Goal: Transaction & Acquisition: Purchase product/service

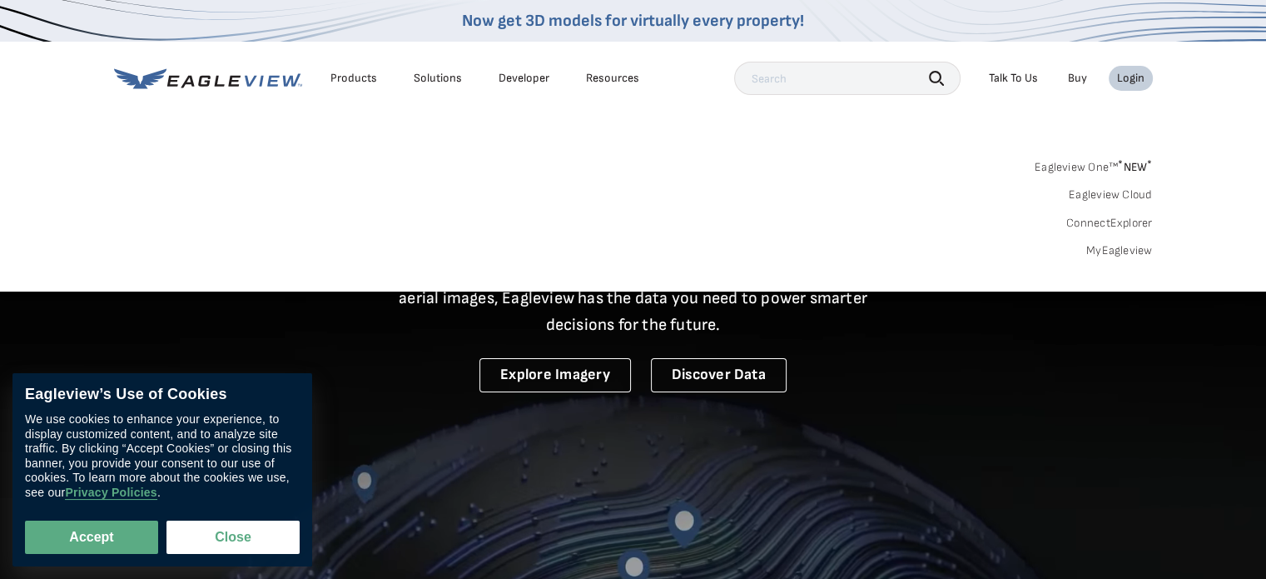
click at [1127, 75] on div "Login" at bounding box center [1130, 78] width 27 height 15
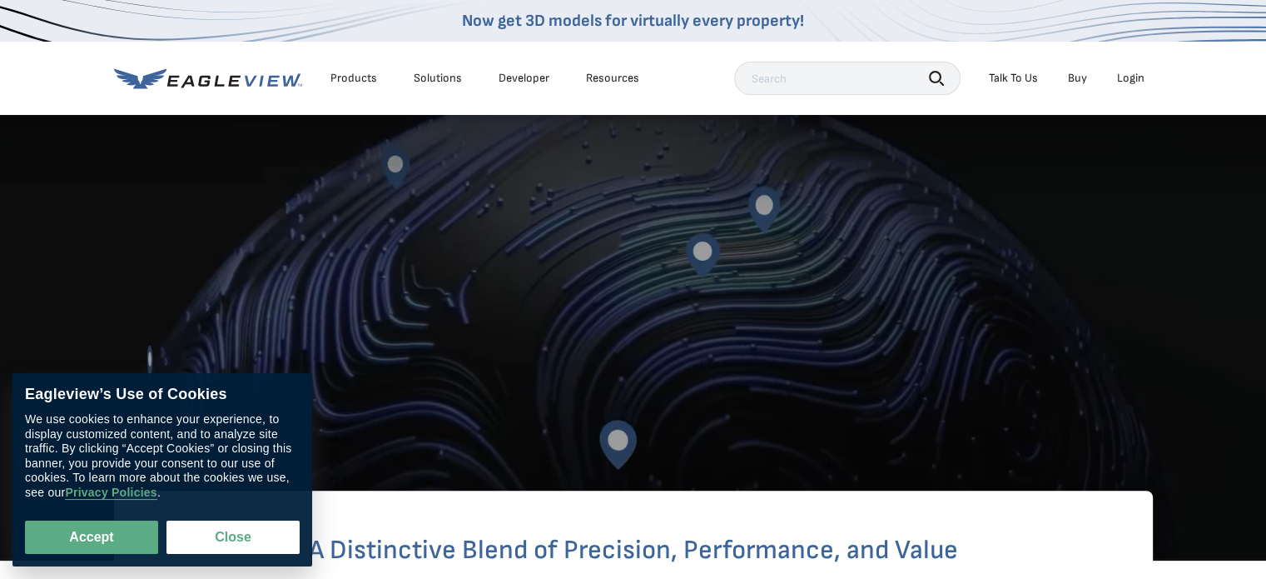
scroll to position [333, 0]
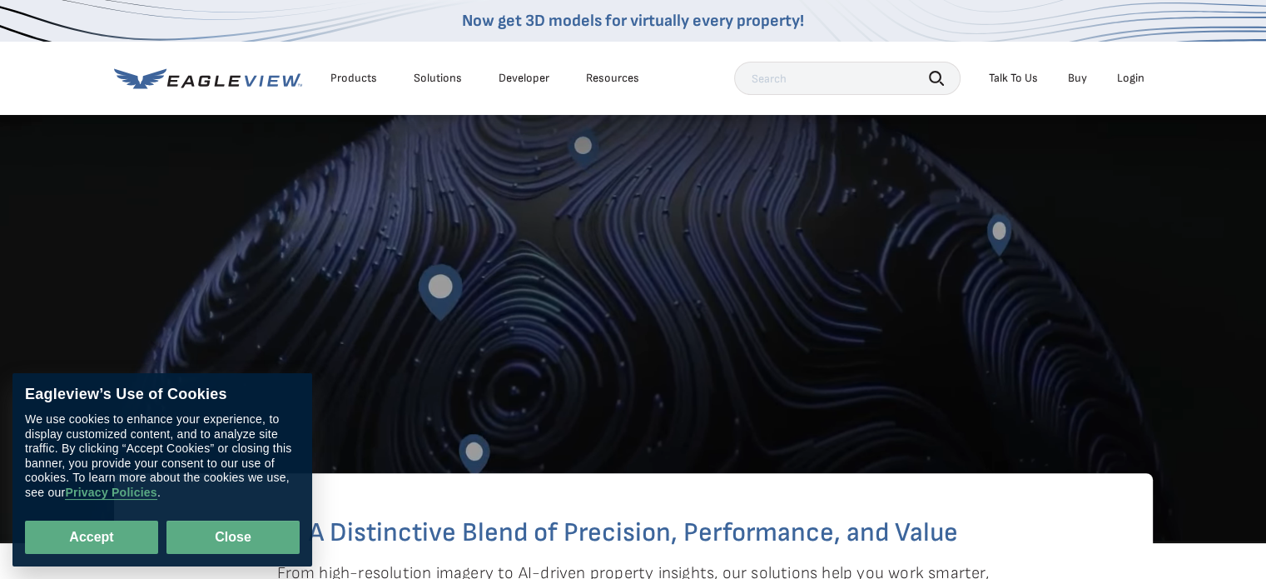
click at [172, 542] on button "Close" at bounding box center [232, 536] width 133 height 33
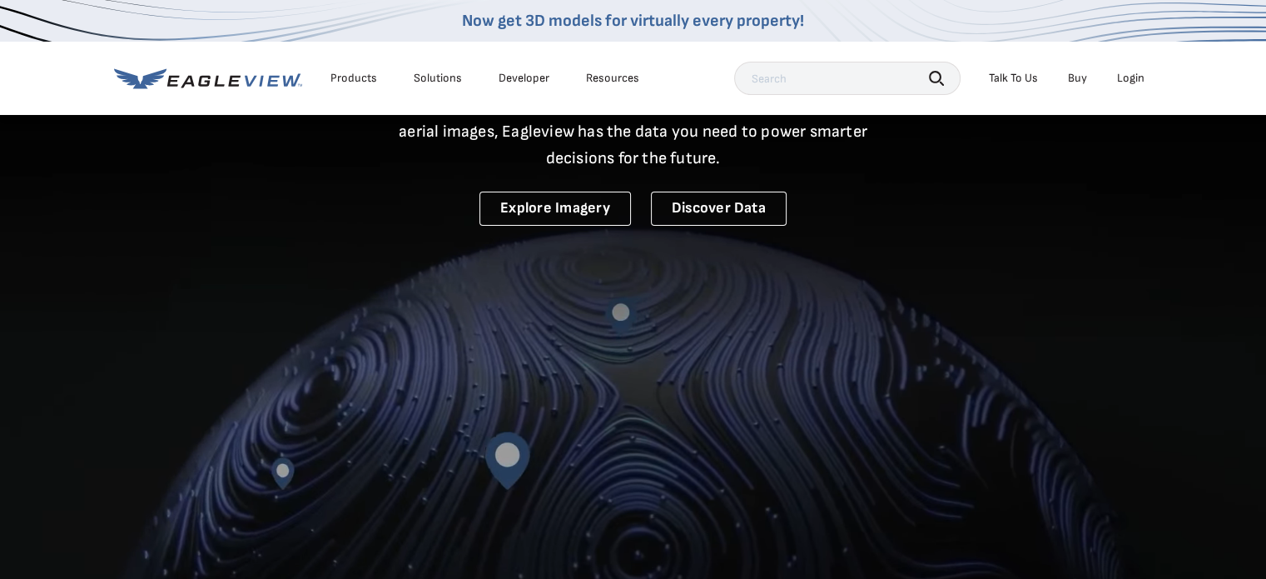
scroll to position [0, 0]
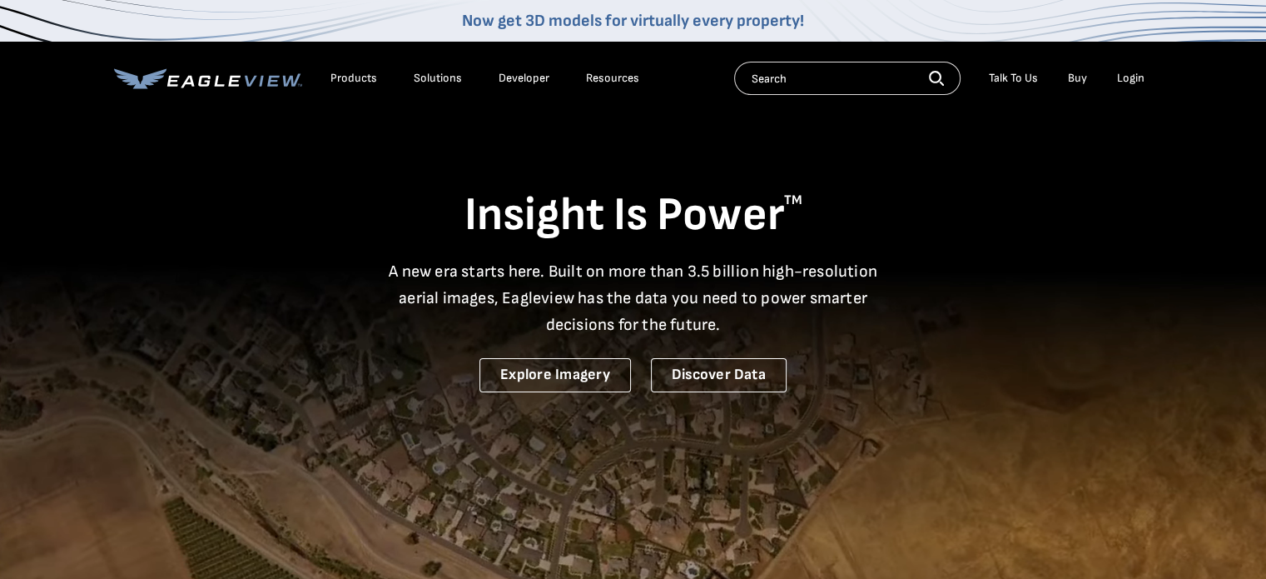
click at [1128, 79] on div "Login" at bounding box center [1130, 78] width 27 height 15
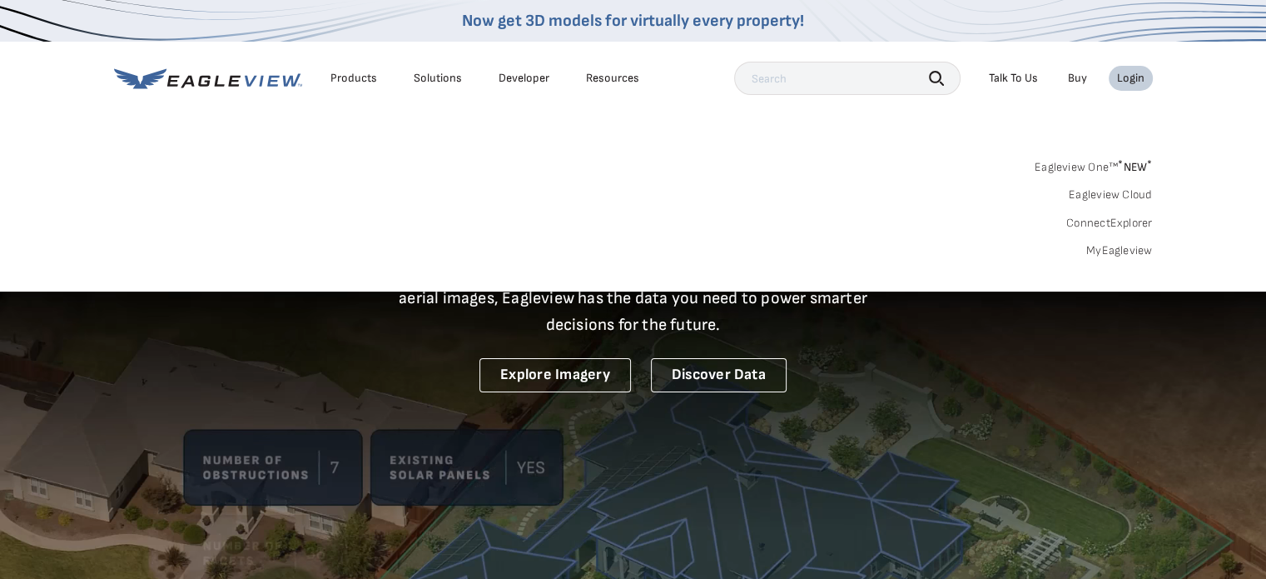
click at [1117, 162] on link "Eagleview One™ * NEW *" at bounding box center [1094, 164] width 118 height 19
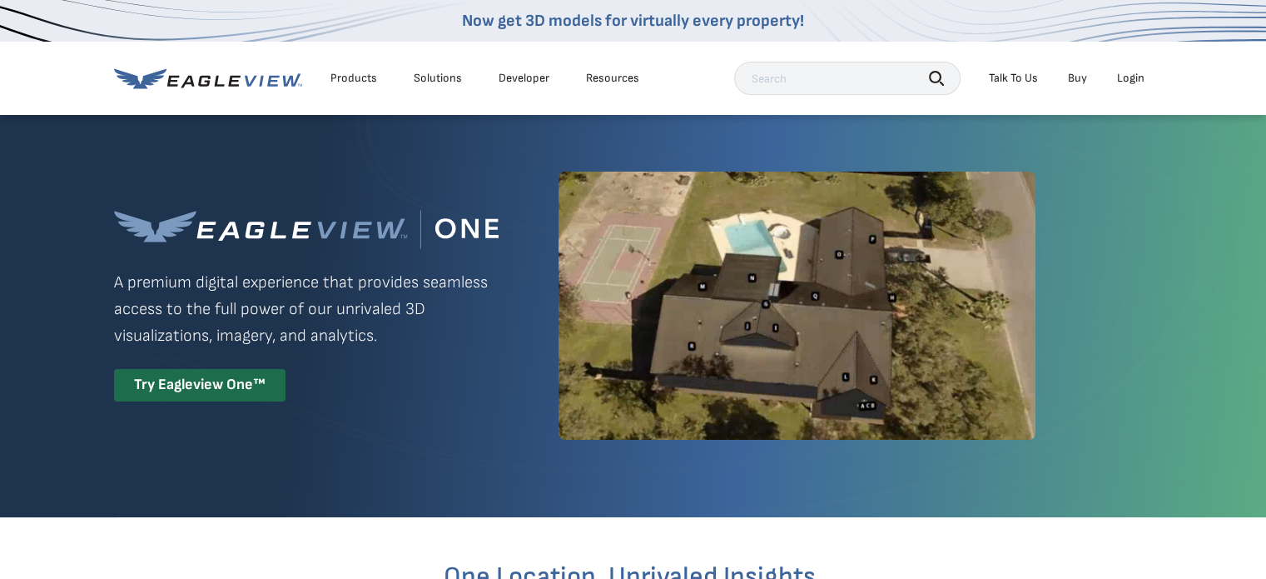
click at [1132, 79] on div "Login" at bounding box center [1130, 78] width 27 height 15
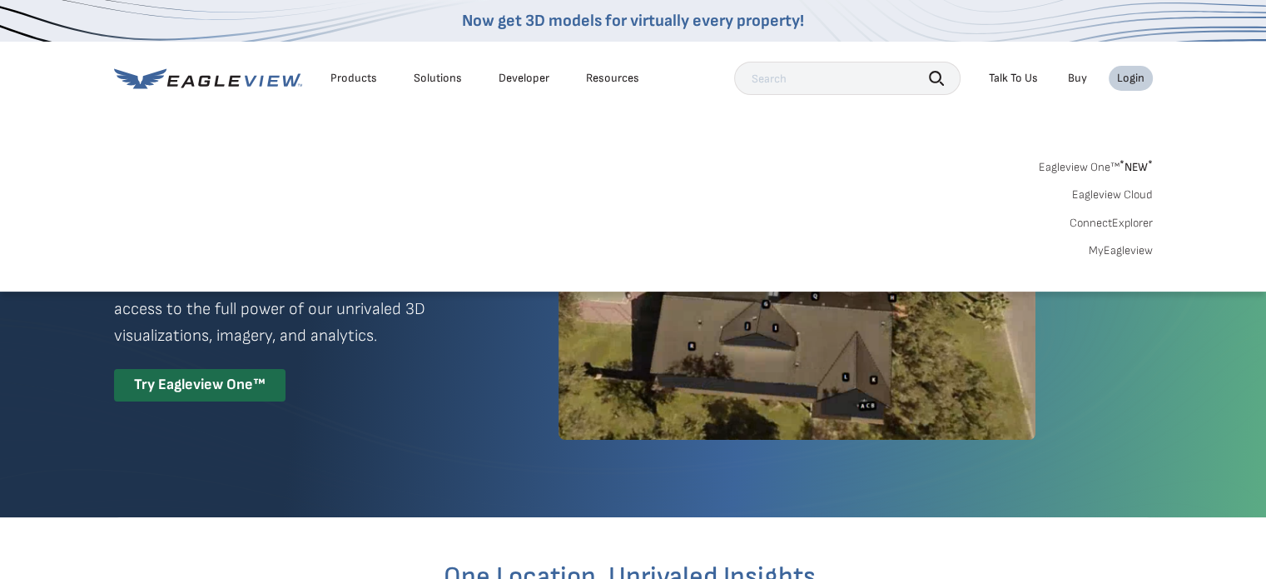
click at [1111, 249] on link "MyEagleview" at bounding box center [1121, 250] width 64 height 15
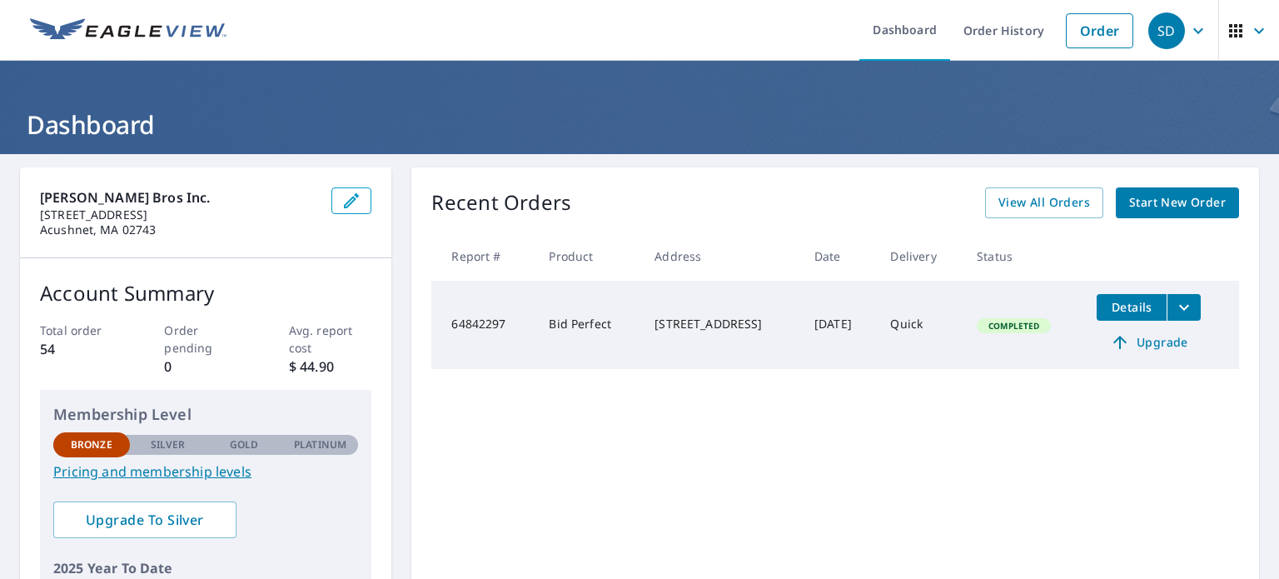
click at [1172, 196] on span "Start New Order" at bounding box center [1177, 202] width 97 height 21
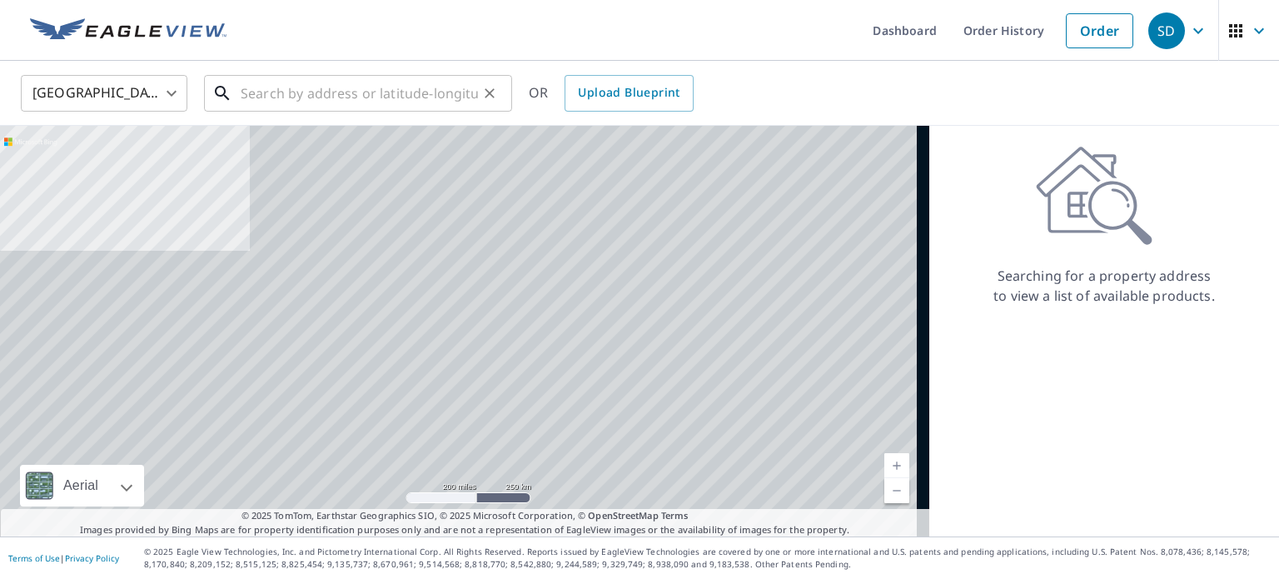
click at [367, 96] on input "text" at bounding box center [359, 93] width 237 height 47
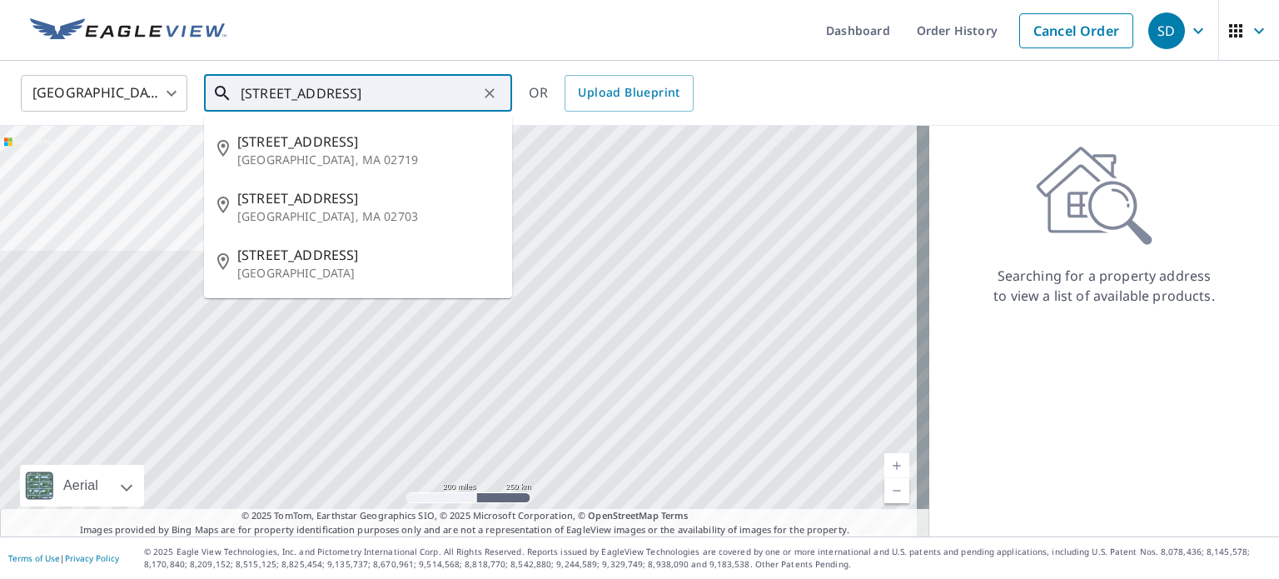
type input "[STREET_ADDRESS]"
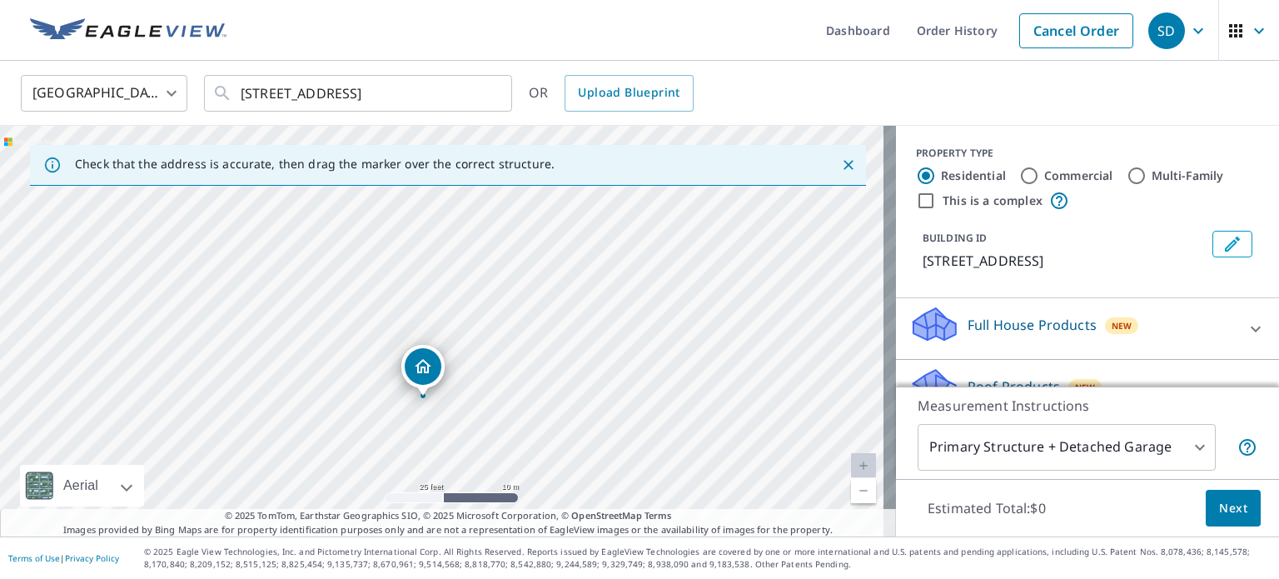
click at [456, 395] on div "[STREET_ADDRESS]" at bounding box center [448, 331] width 896 height 410
click at [433, 367] on div "Dropped pin, building 1, Residential property, 242 Main St Fairhaven, MA 02719" at bounding box center [423, 366] width 37 height 37
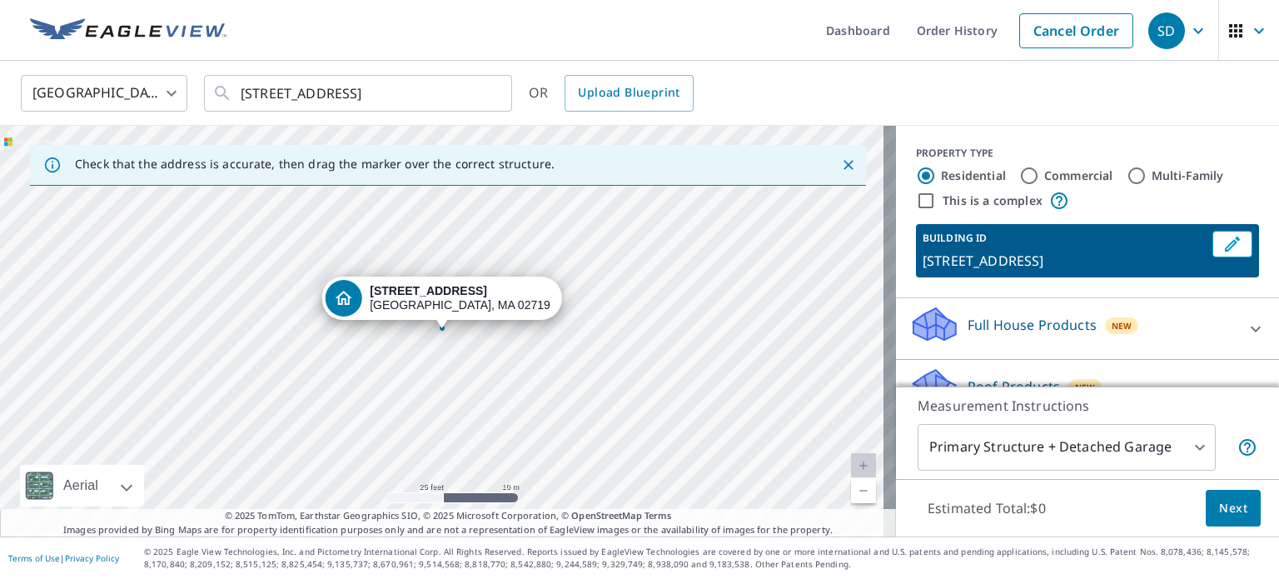
click at [1070, 452] on body "SD SD Dashboard Order History Cancel Order SD [GEOGRAPHIC_DATA] [GEOGRAPHIC_DAT…" at bounding box center [639, 289] width 1279 height 579
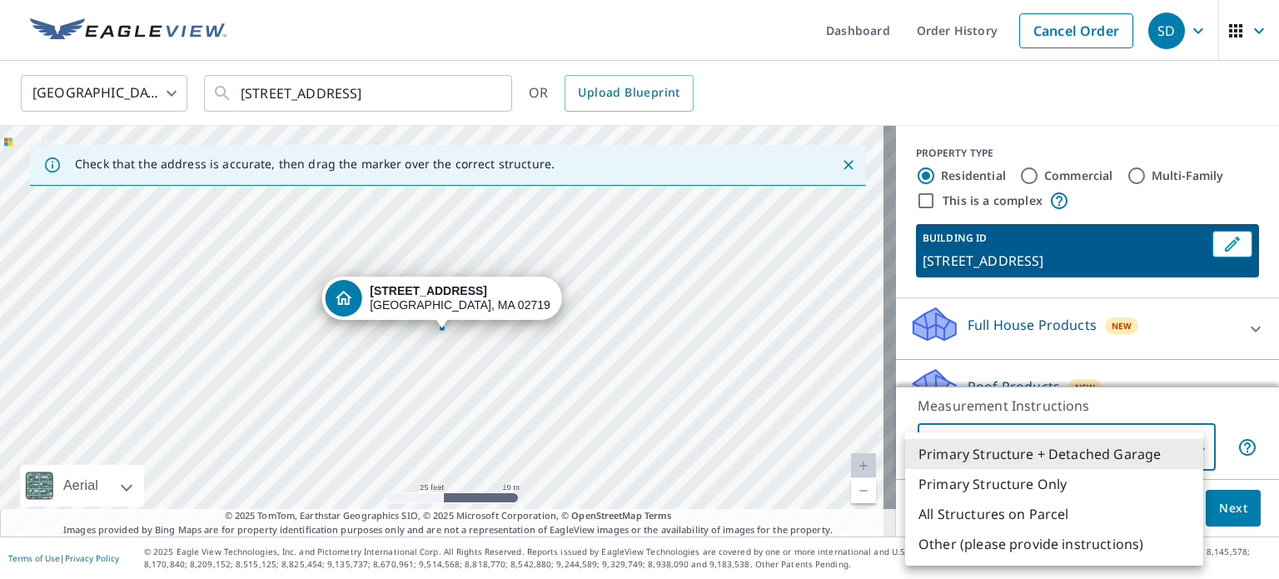
click at [1045, 482] on li "Primary Structure Only" at bounding box center [1054, 484] width 298 height 30
type input "2"
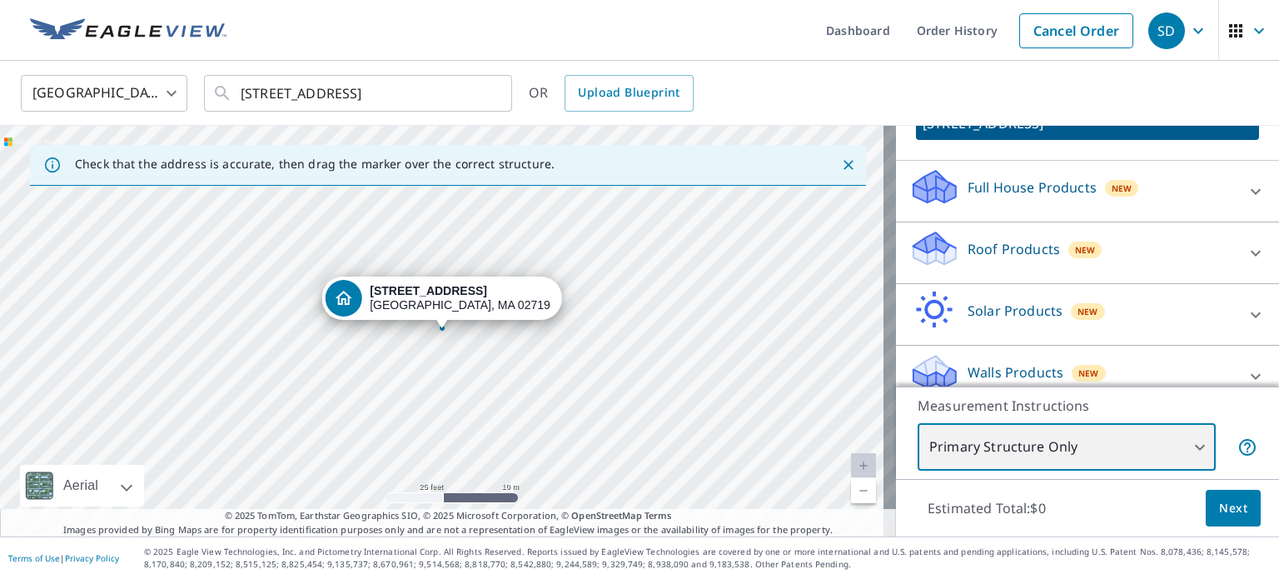
scroll to position [156, 0]
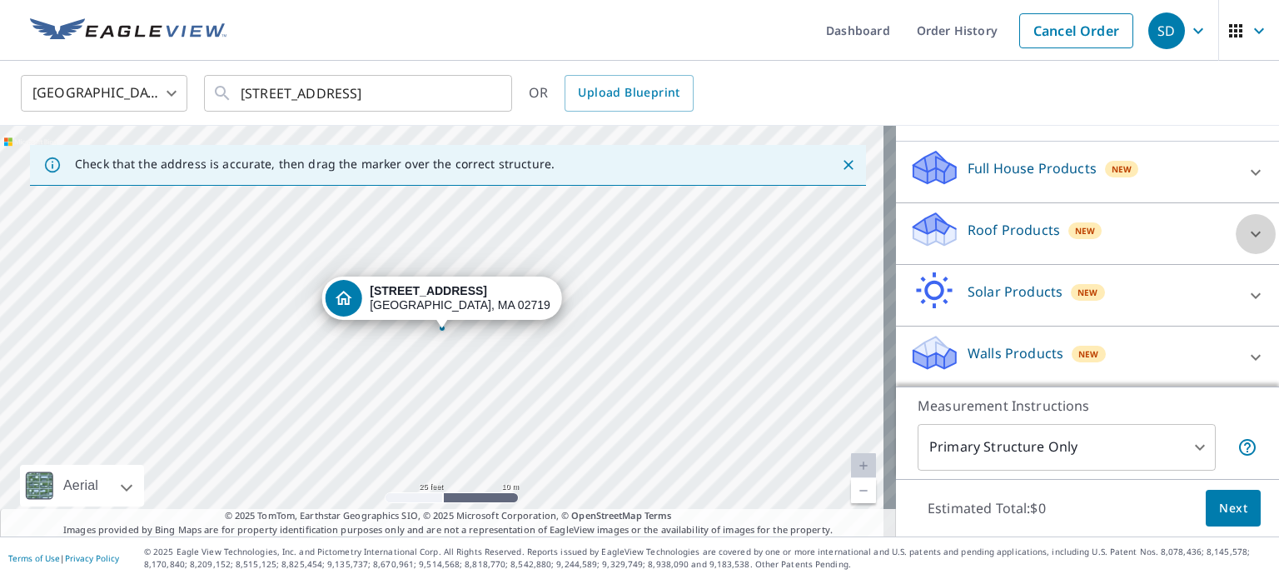
click at [1245, 235] on icon at bounding box center [1255, 234] width 20 height 20
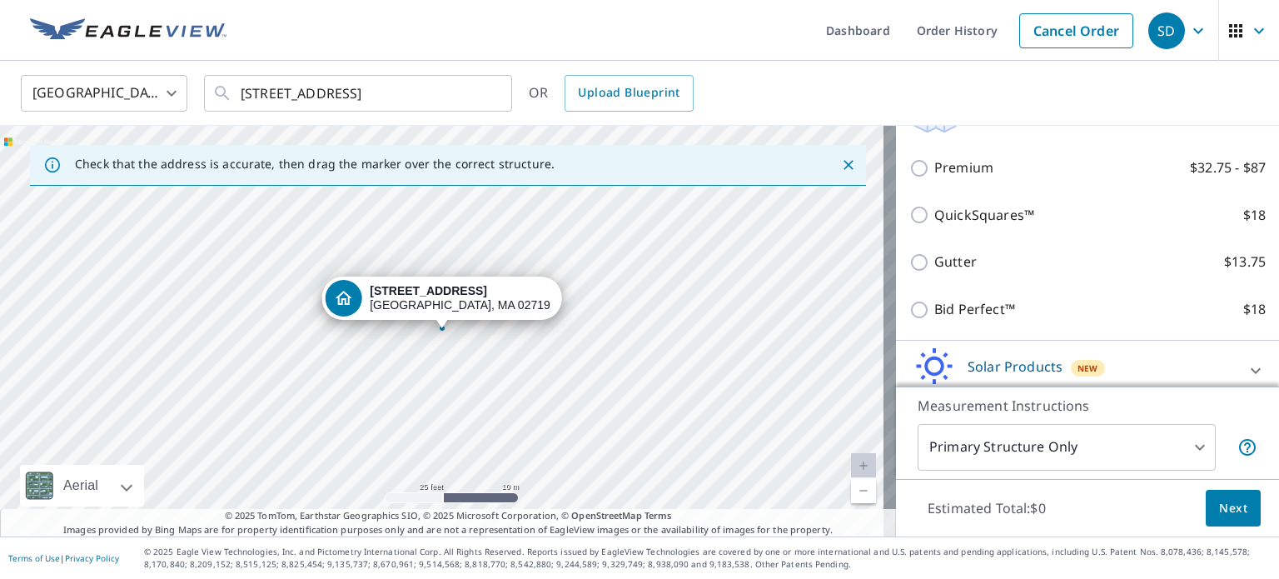
scroll to position [240, 0]
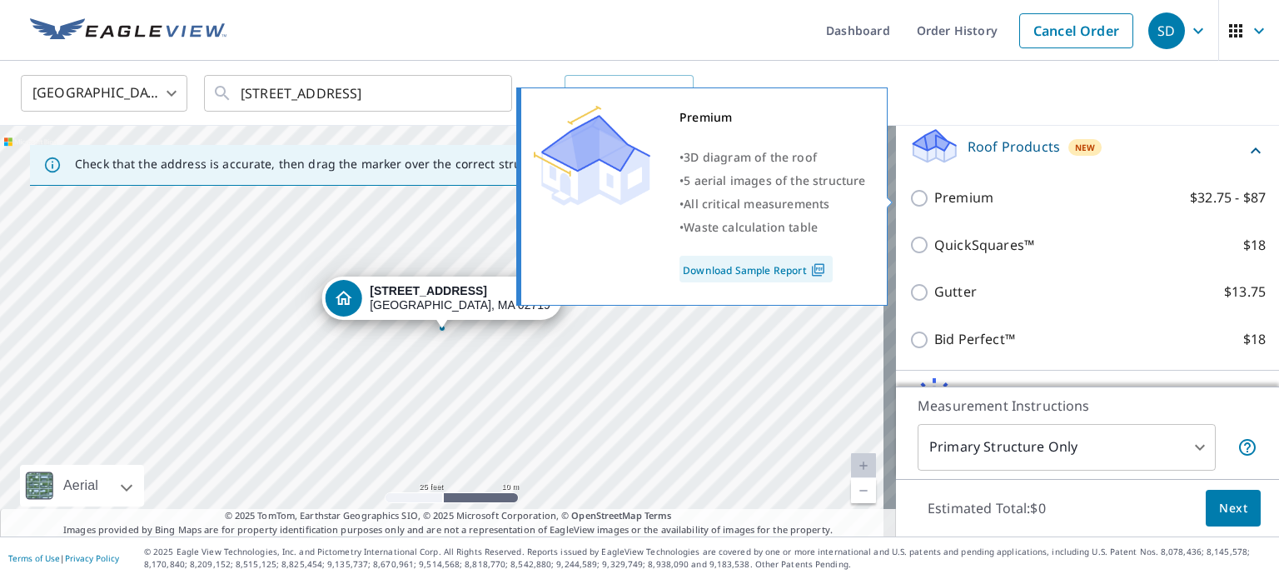
click at [913, 198] on input "Premium $32.75 - $87" at bounding box center [921, 198] width 25 height 20
checkbox input "true"
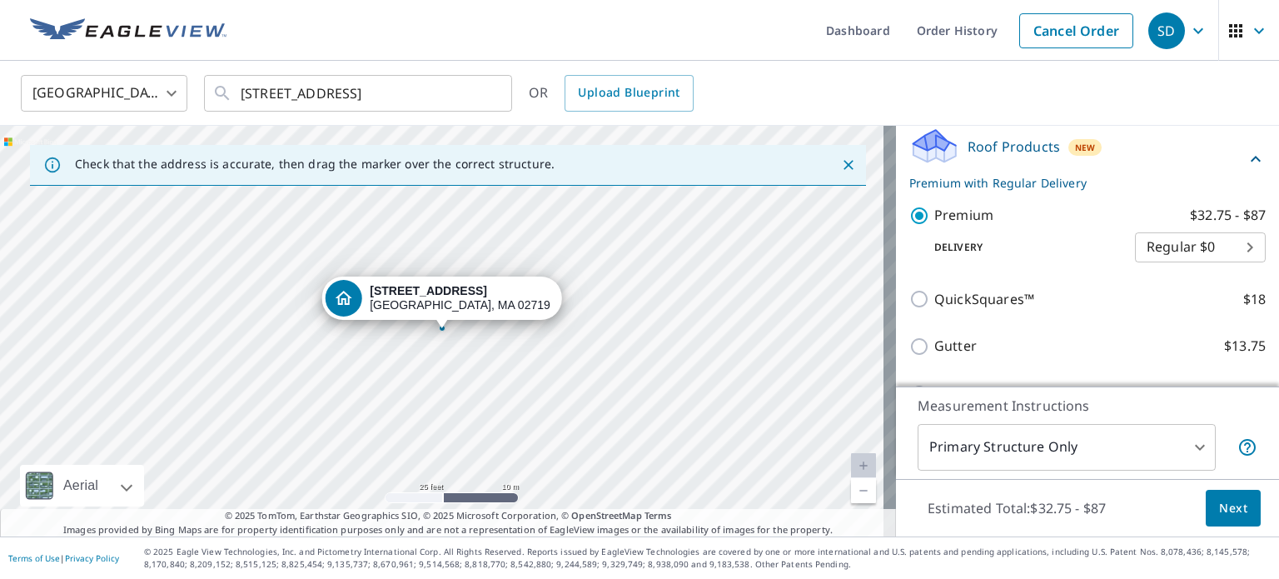
click at [1223, 242] on body "SD SD Dashboard Order History Cancel Order SD [GEOGRAPHIC_DATA] [GEOGRAPHIC_DAT…" at bounding box center [639, 289] width 1279 height 579
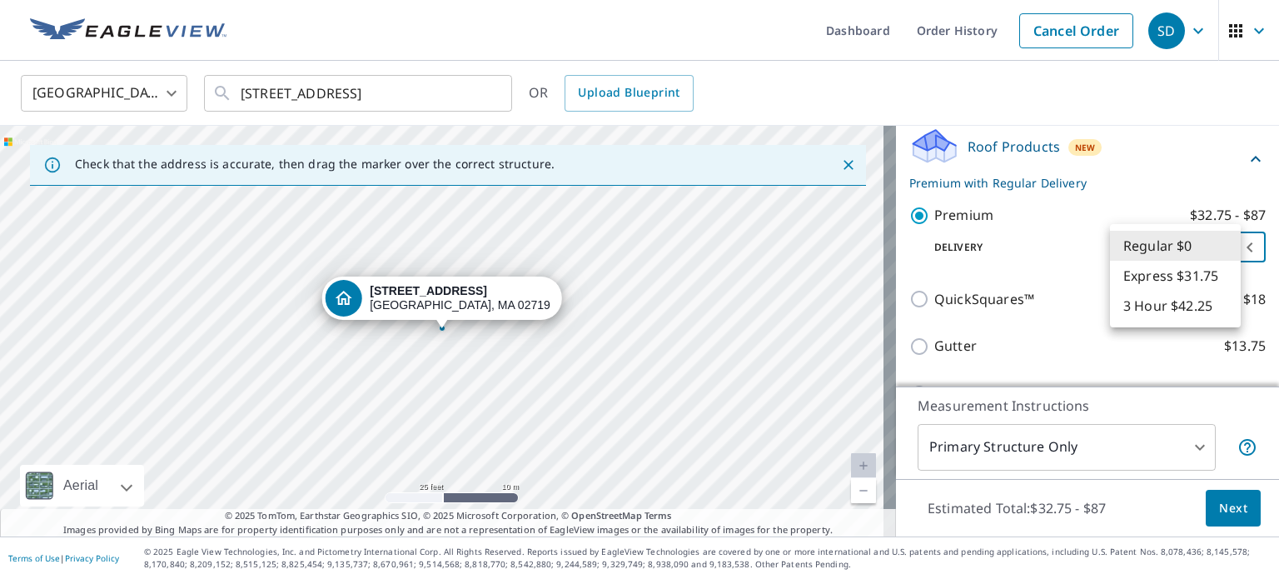
click at [1223, 242] on li "Regular $0" at bounding box center [1175, 246] width 131 height 30
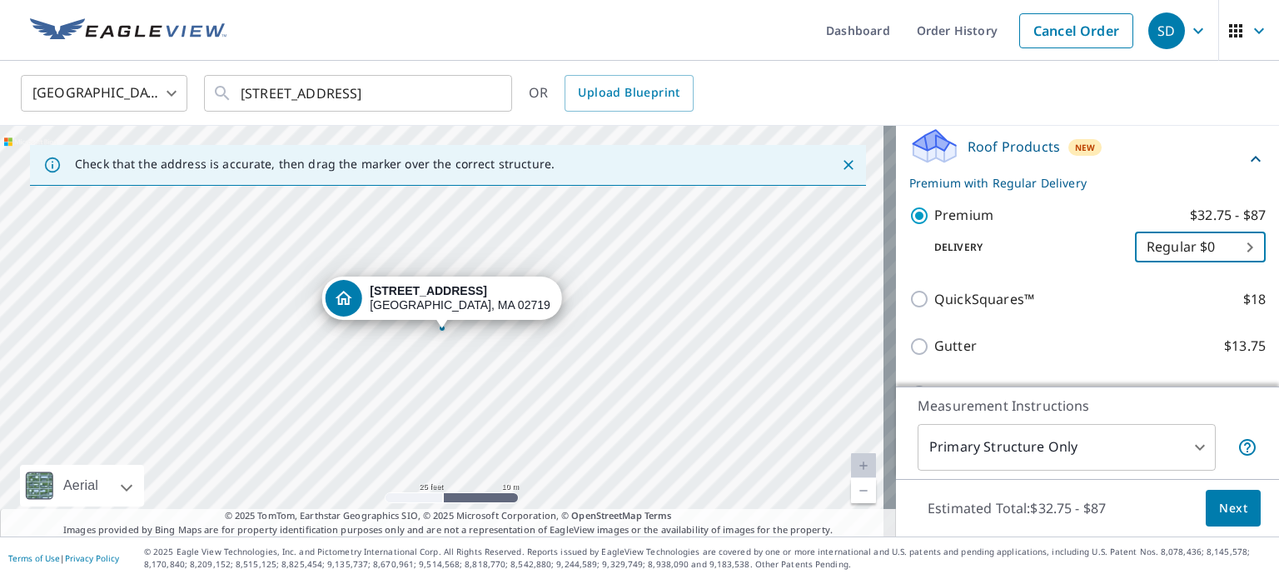
click at [1219, 514] on span "Next" at bounding box center [1233, 508] width 28 height 21
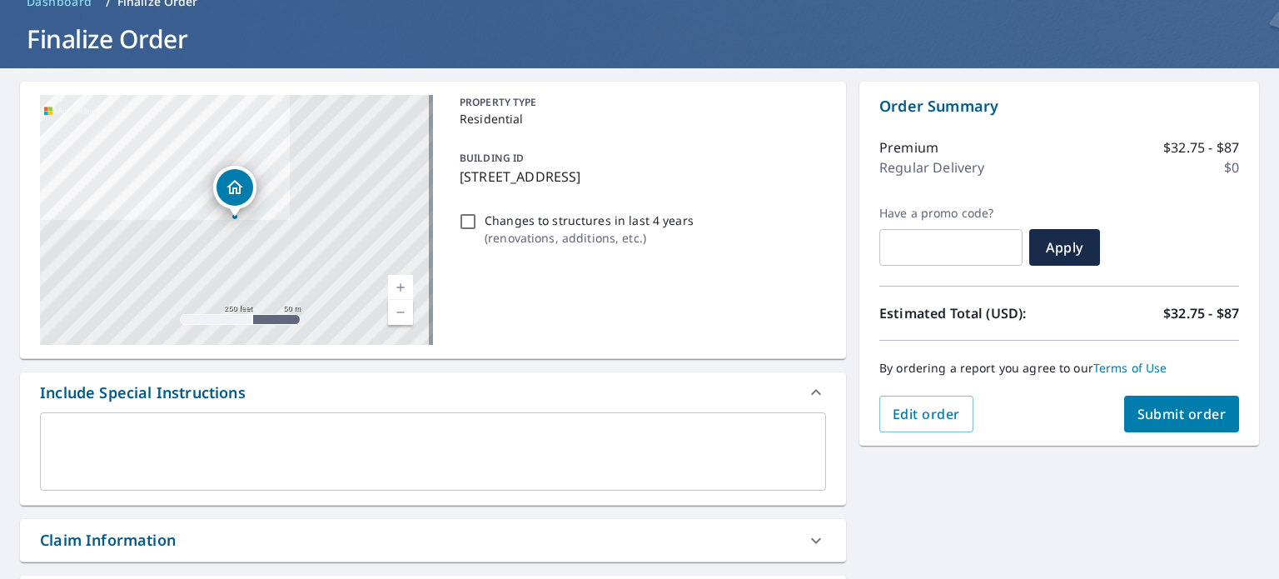
scroll to position [250, 0]
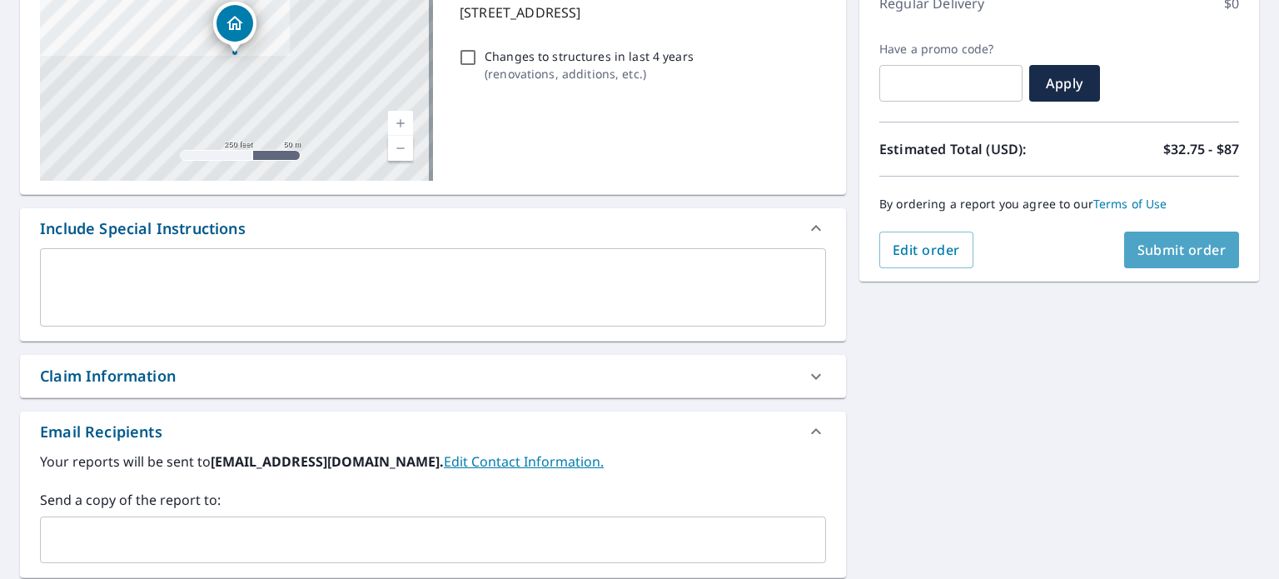
click at [1140, 251] on span "Submit order" at bounding box center [1181, 250] width 89 height 18
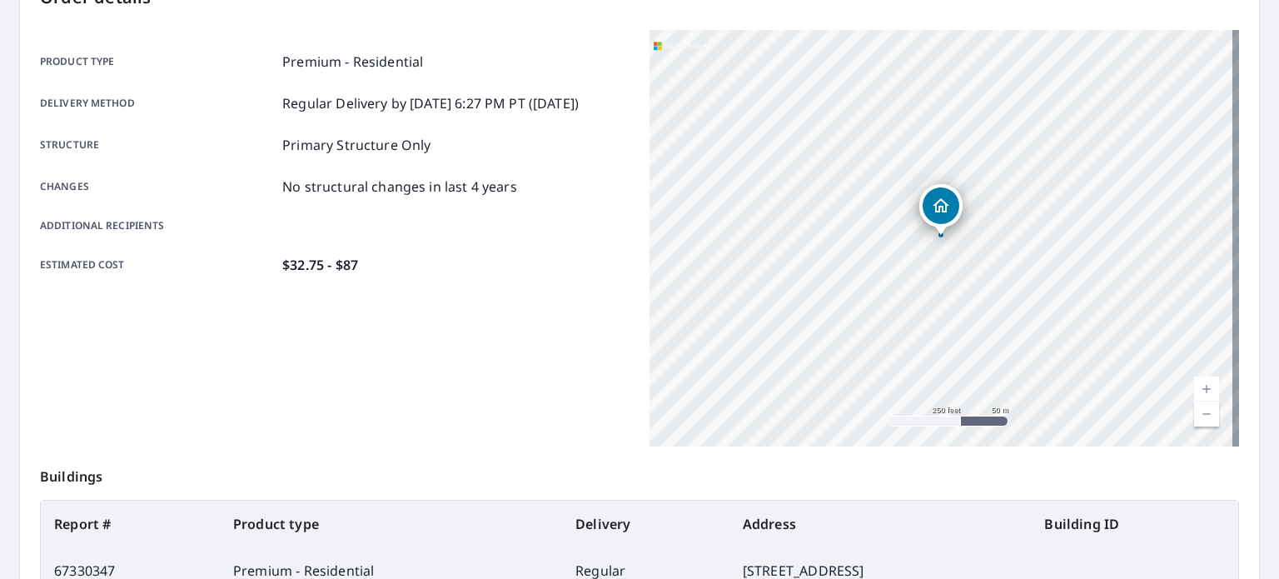
scroll to position [250, 0]
